Goal: Information Seeking & Learning: Find specific fact

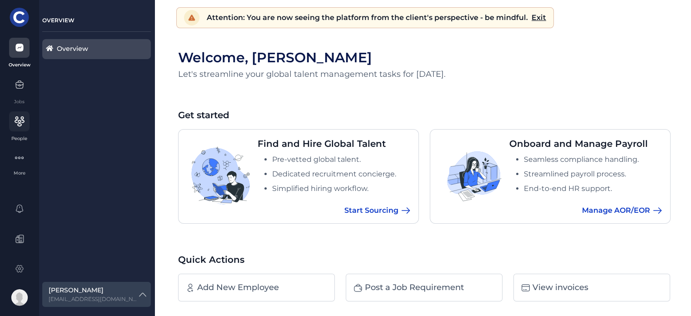
click at [15, 131] on div "People" at bounding box center [19, 126] width 31 height 30
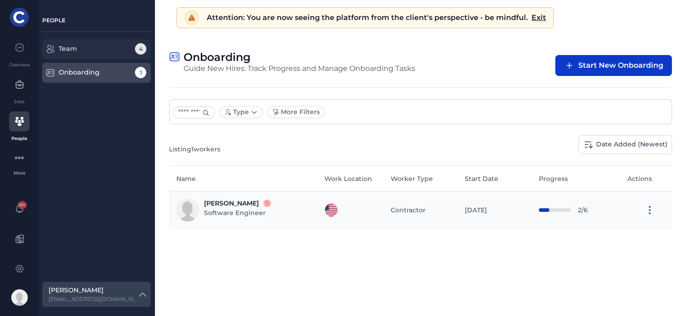
click at [129, 44] on label "Team 4" at bounding box center [96, 49] width 101 height 10
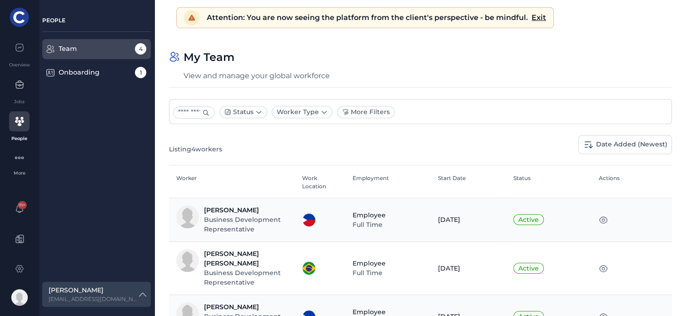
scroll to position [79, 0]
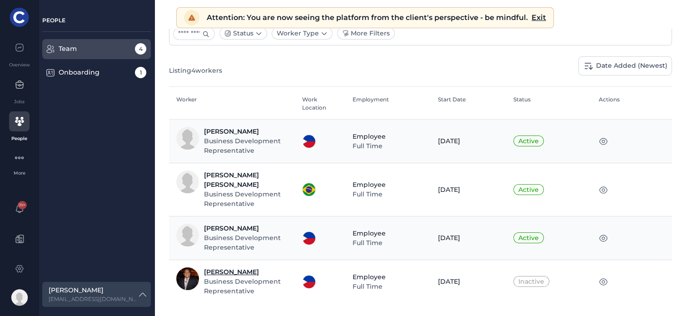
click at [241, 268] on span "[PERSON_NAME]" at bounding box center [231, 272] width 55 height 8
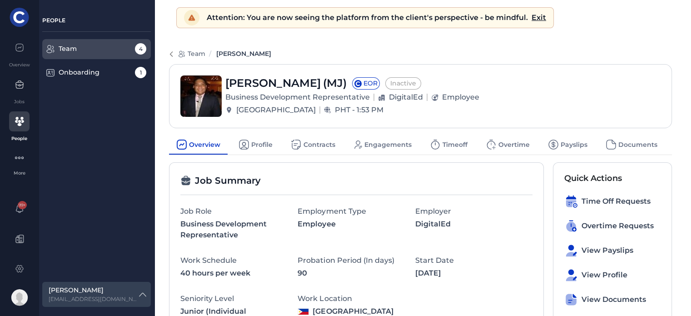
click at [253, 146] on span "Profile" at bounding box center [261, 145] width 21 height 10
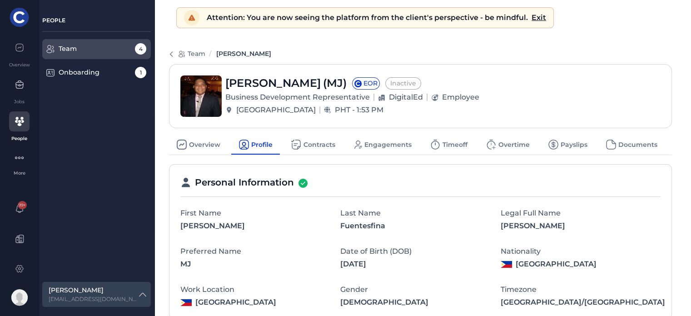
click at [301, 147] on icon at bounding box center [296, 144] width 11 height 11
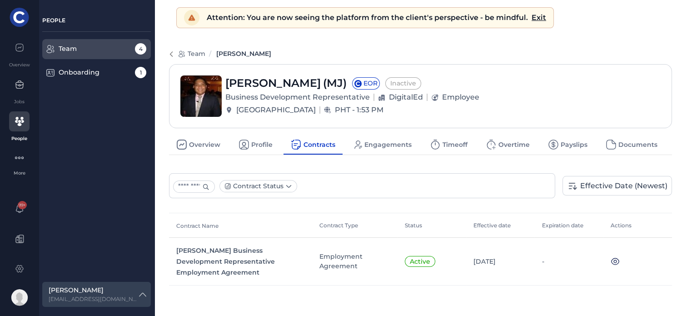
click at [386, 142] on span "Engagements" at bounding box center [388, 145] width 47 height 10
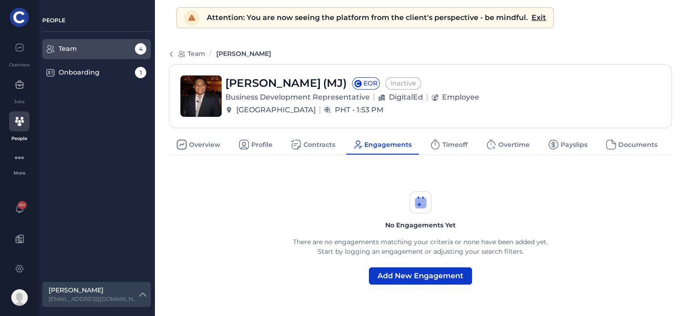
click at [324, 143] on span "Contracts" at bounding box center [320, 145] width 32 height 10
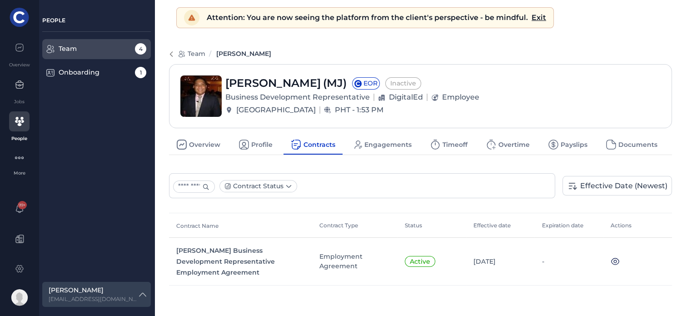
click at [425, 265] on td "Active" at bounding box center [432, 262] width 69 height 48
click at [415, 258] on span "Active" at bounding box center [420, 261] width 30 height 11
click at [129, 47] on label "Team 4" at bounding box center [96, 49] width 101 height 10
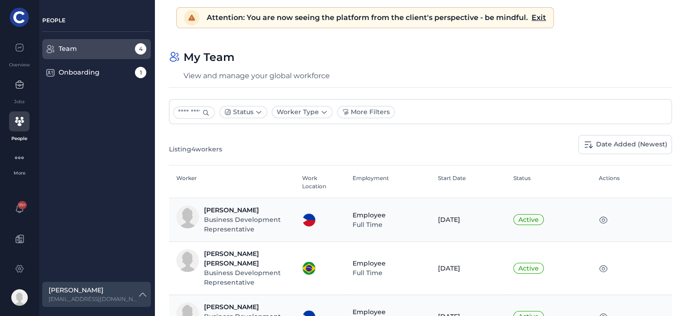
scroll to position [79, 0]
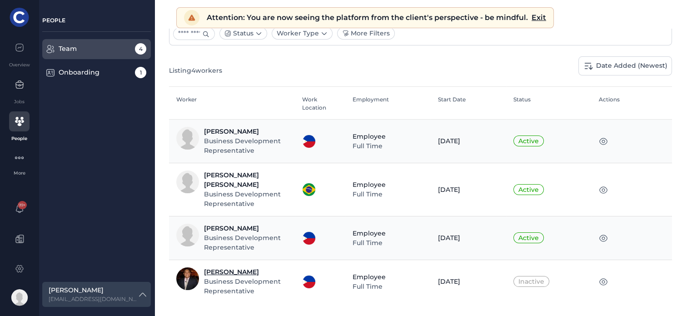
click at [255, 268] on span "[PERSON_NAME]" at bounding box center [231, 272] width 55 height 8
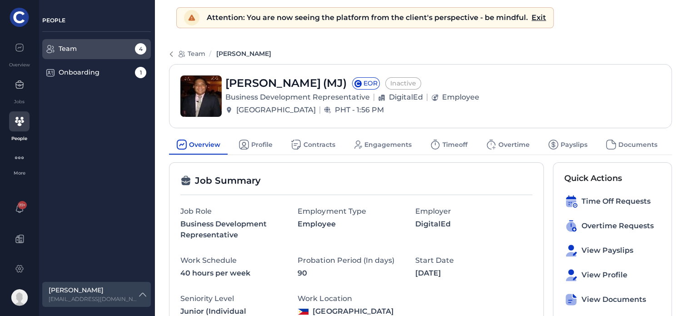
click at [311, 145] on span "Contracts" at bounding box center [320, 145] width 32 height 10
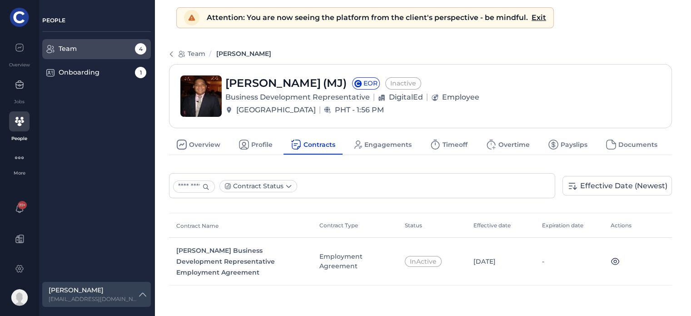
click at [421, 84] on span "Inactive" at bounding box center [403, 83] width 36 height 12
